Goal: Navigation & Orientation: Go to known website

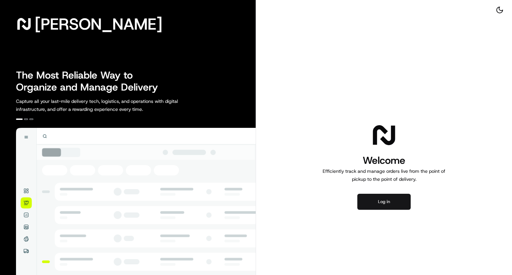
click at [379, 202] on button "Log in" at bounding box center [383, 202] width 53 height 16
